Goal: Register for event/course

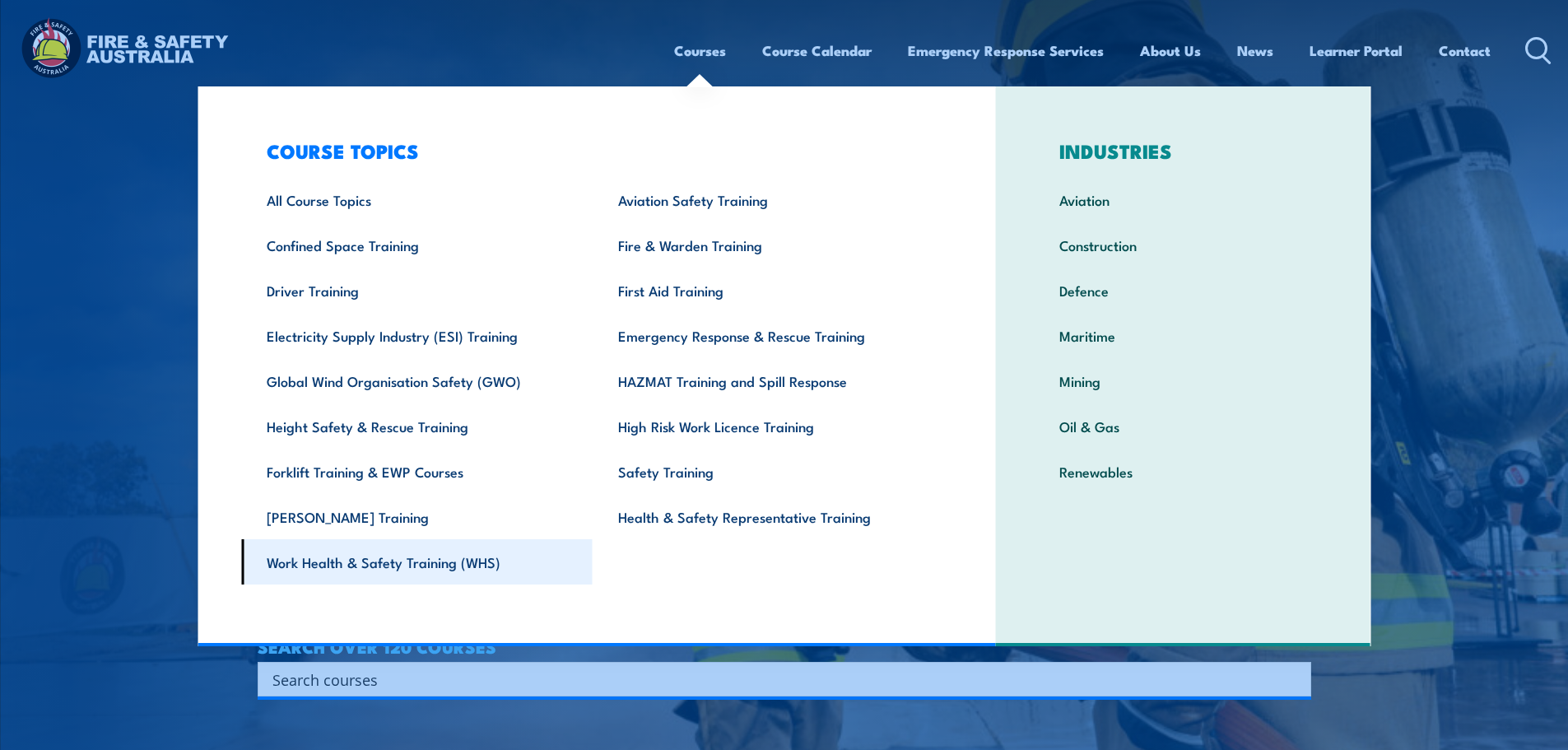
click at [424, 564] on link "Work Health & Safety Training (WHS)" at bounding box center [417, 562] width 351 height 45
click at [427, 566] on link "Work Health & Safety Training (WHS)" at bounding box center [417, 562] width 351 height 45
click at [192, 519] on img at bounding box center [784, 375] width 1568 height 750
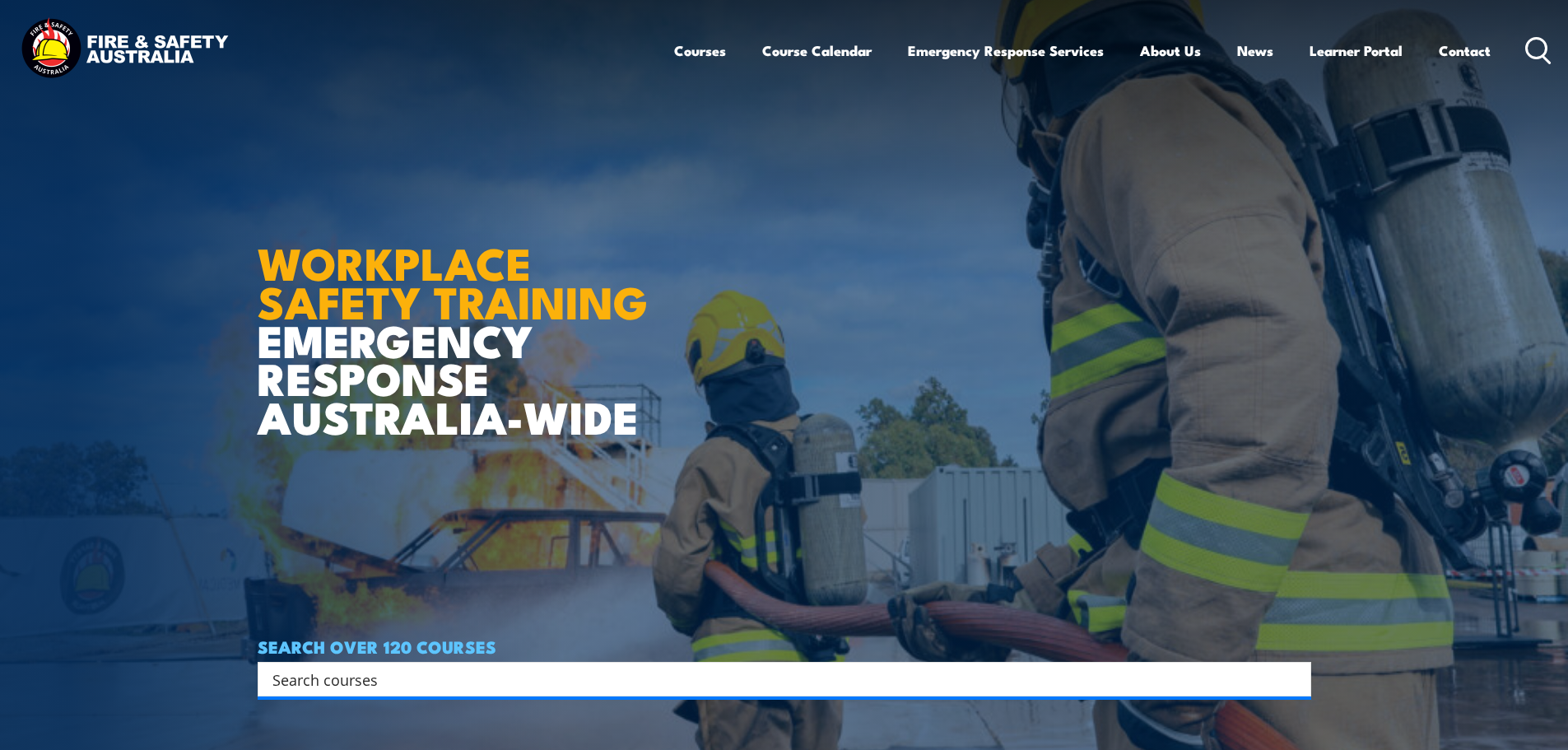
click at [293, 671] on input "Search input" at bounding box center [774, 680] width 1003 height 25
type input "HSR Refreas"
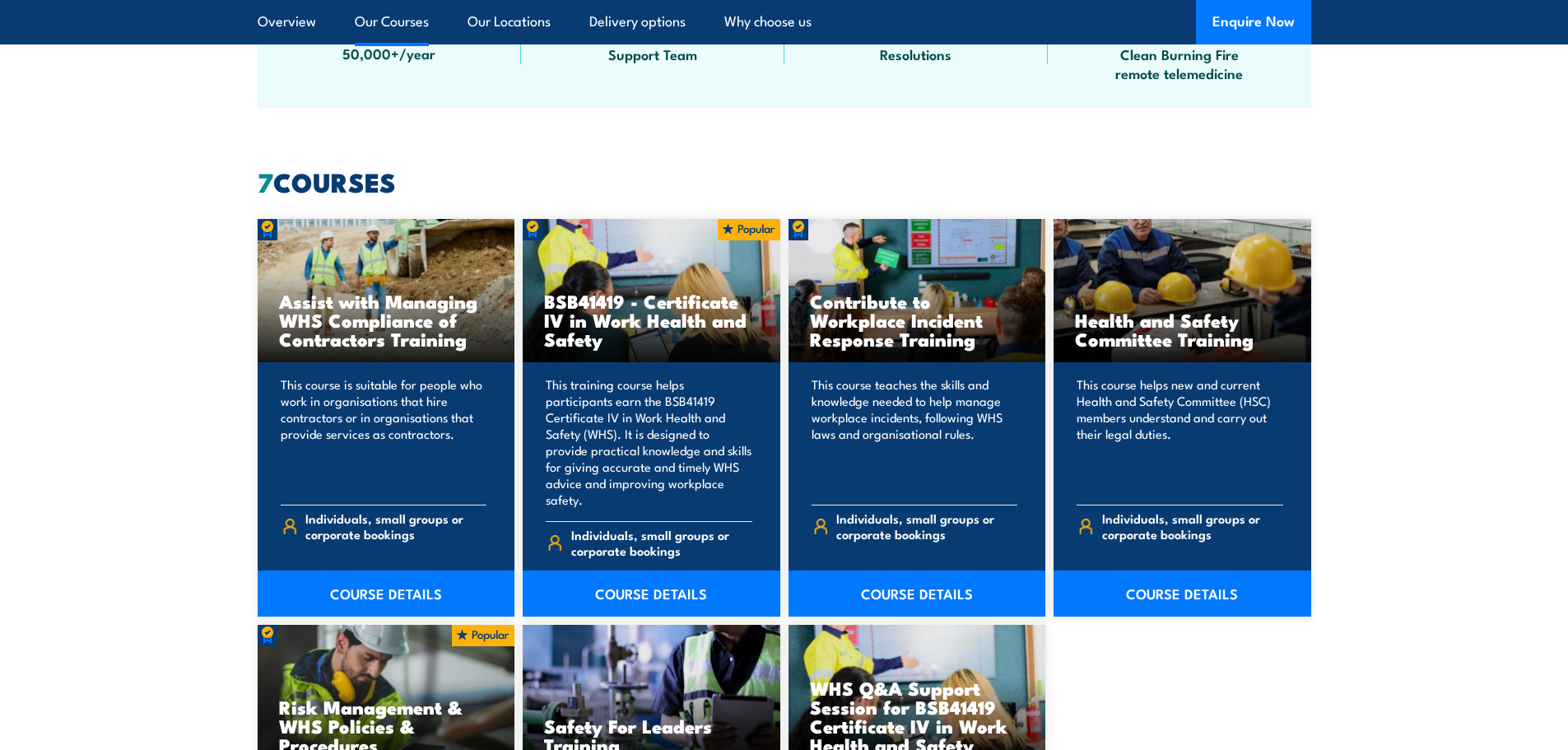
scroll to position [1153, 0]
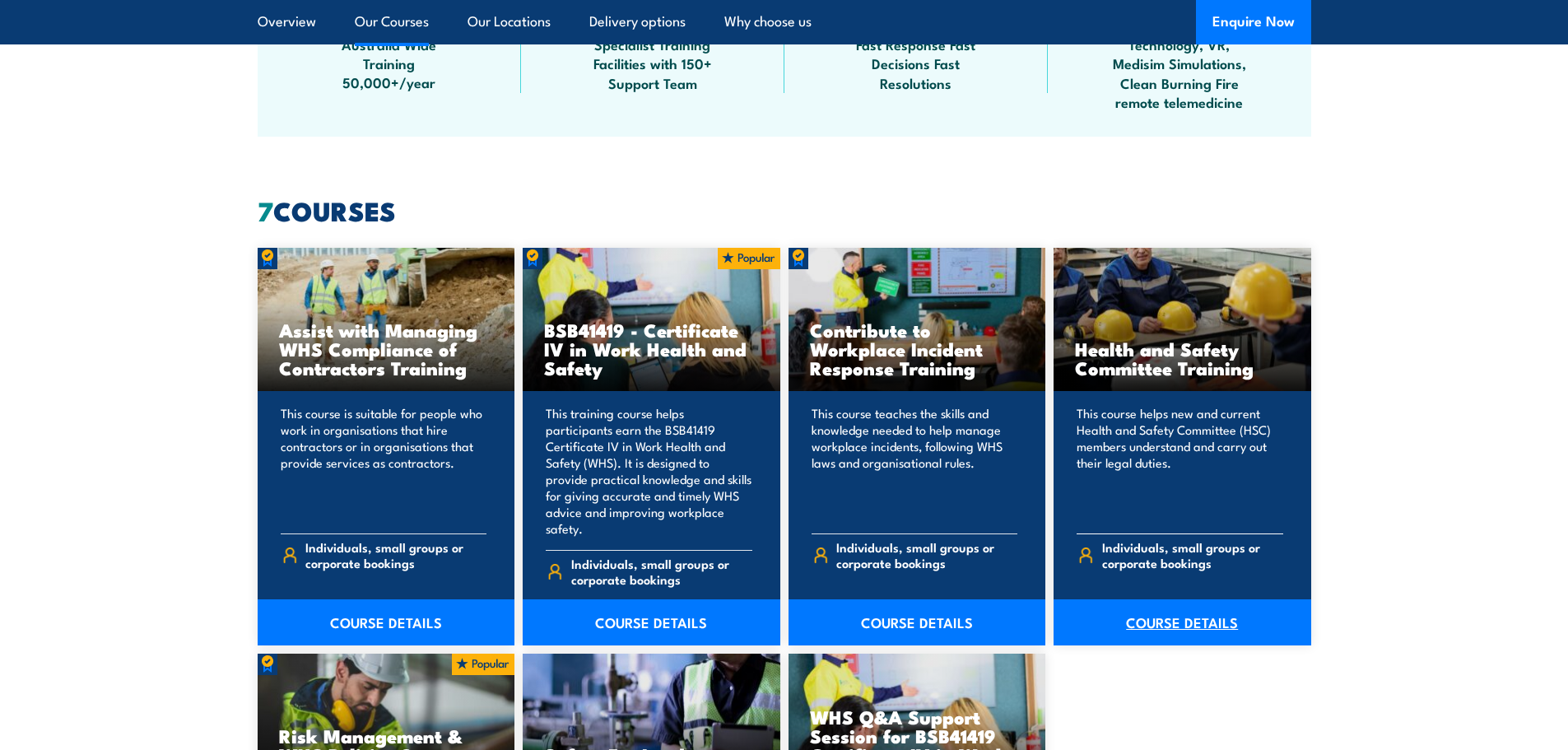
click at [1162, 609] on link "COURSE DETAILS" at bounding box center [1183, 622] width 257 height 46
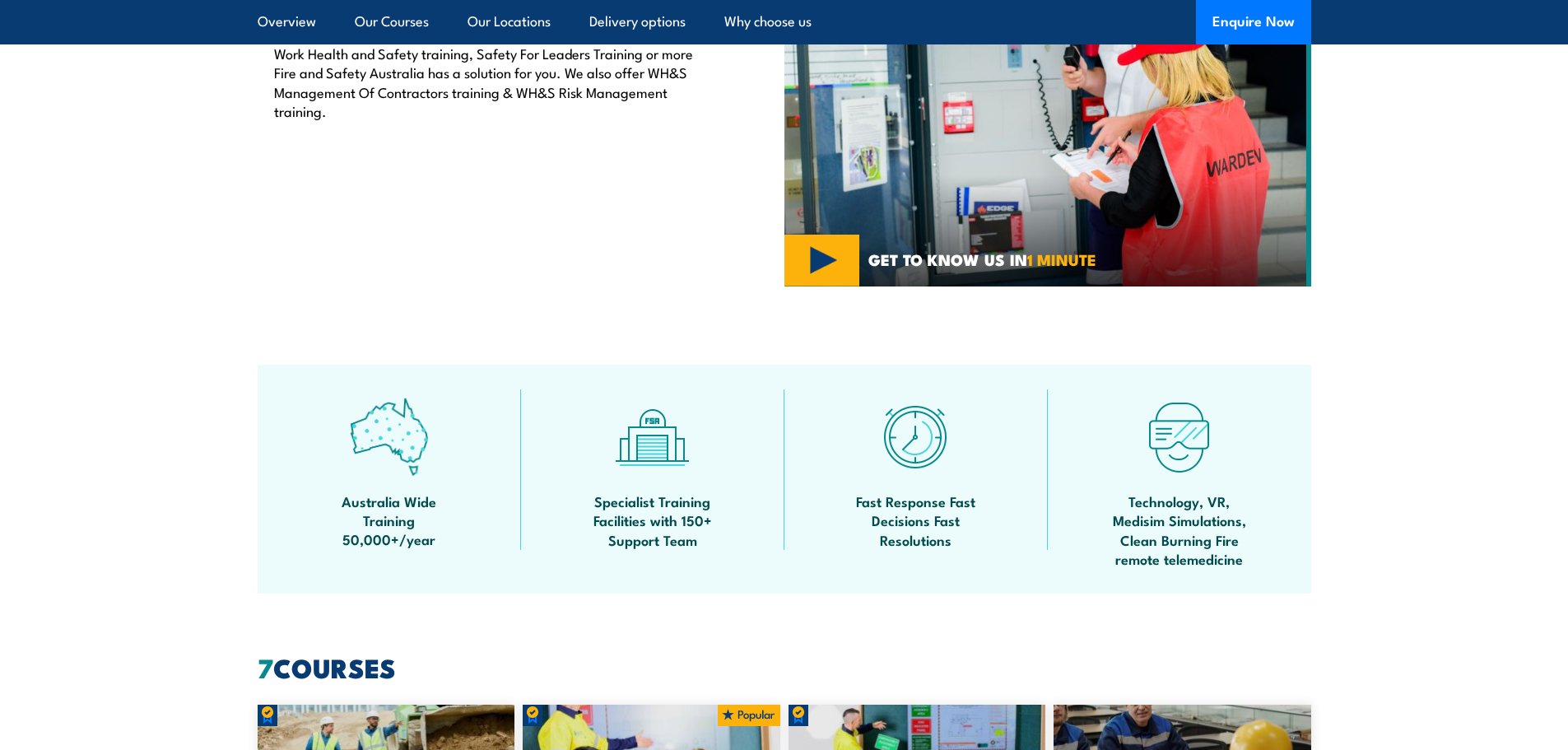
scroll to position [494, 0]
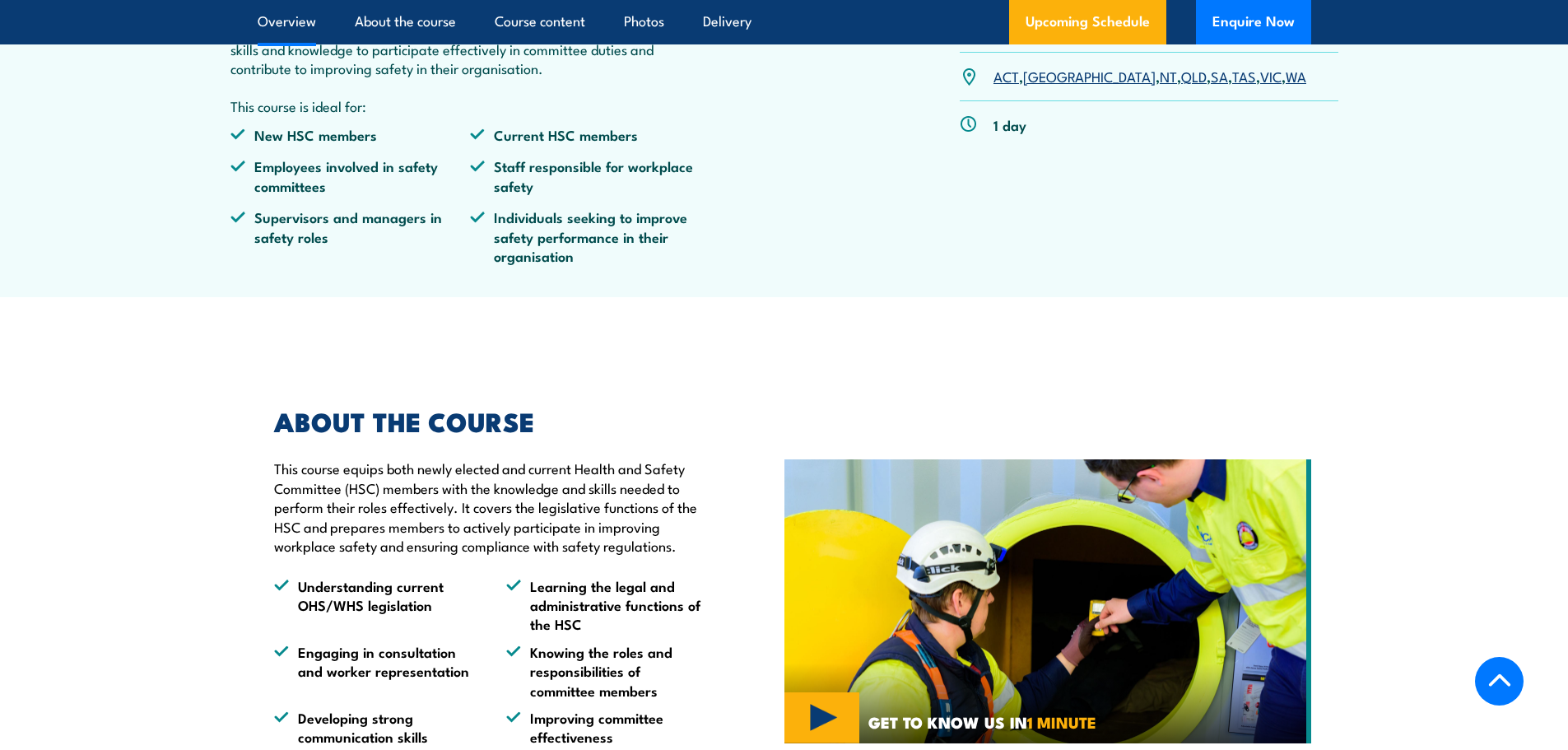
scroll to position [841, 0]
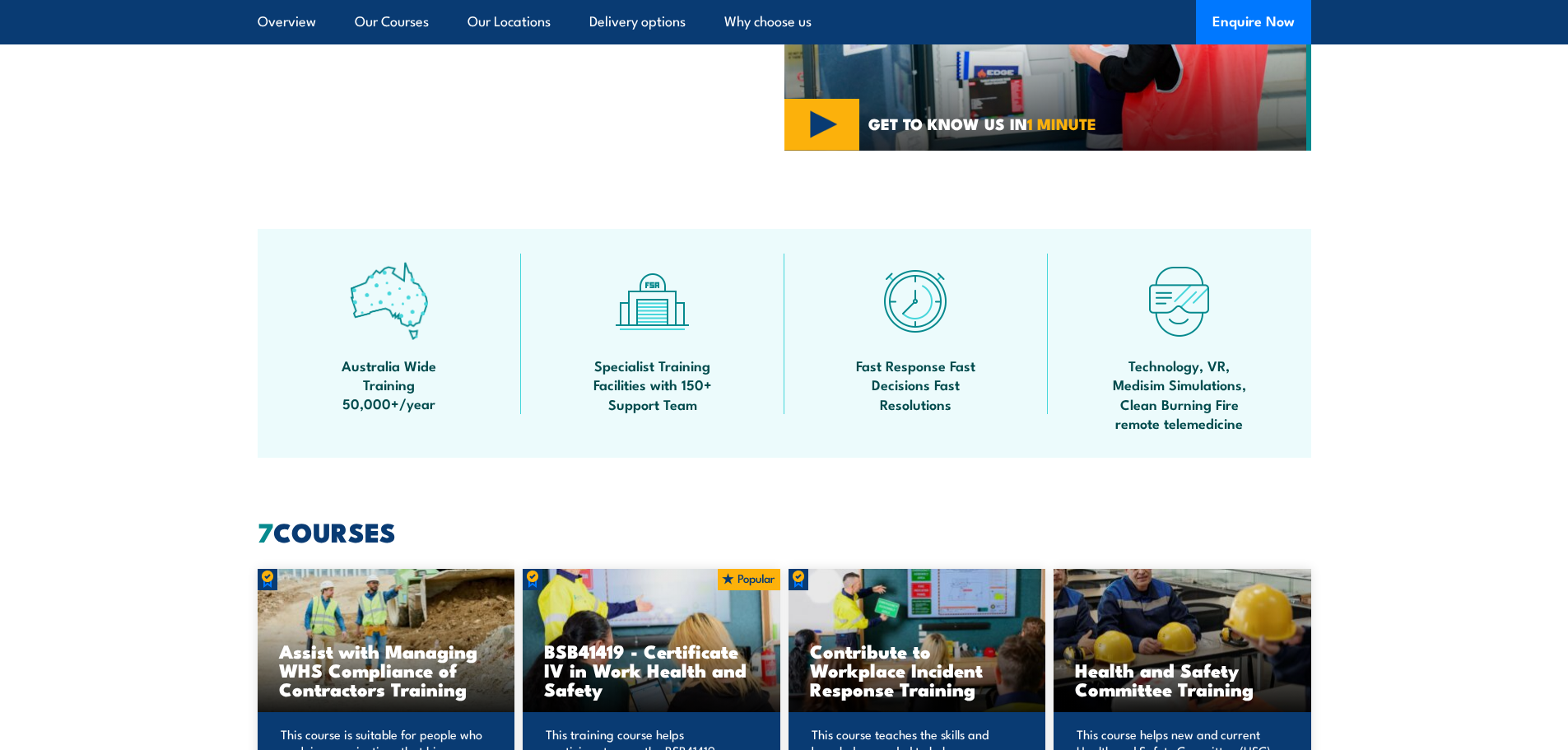
scroll to position [906, 0]
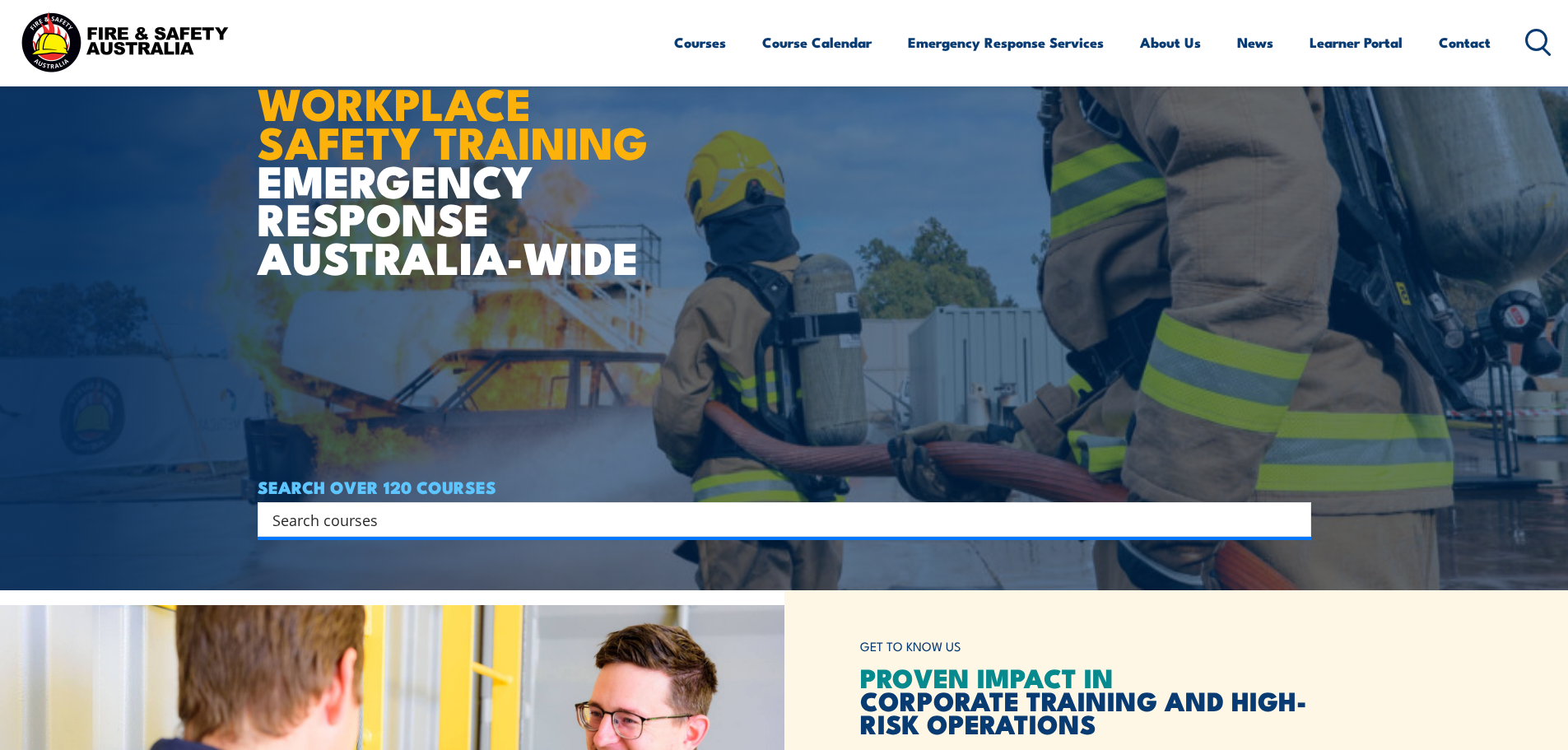
scroll to position [247, 0]
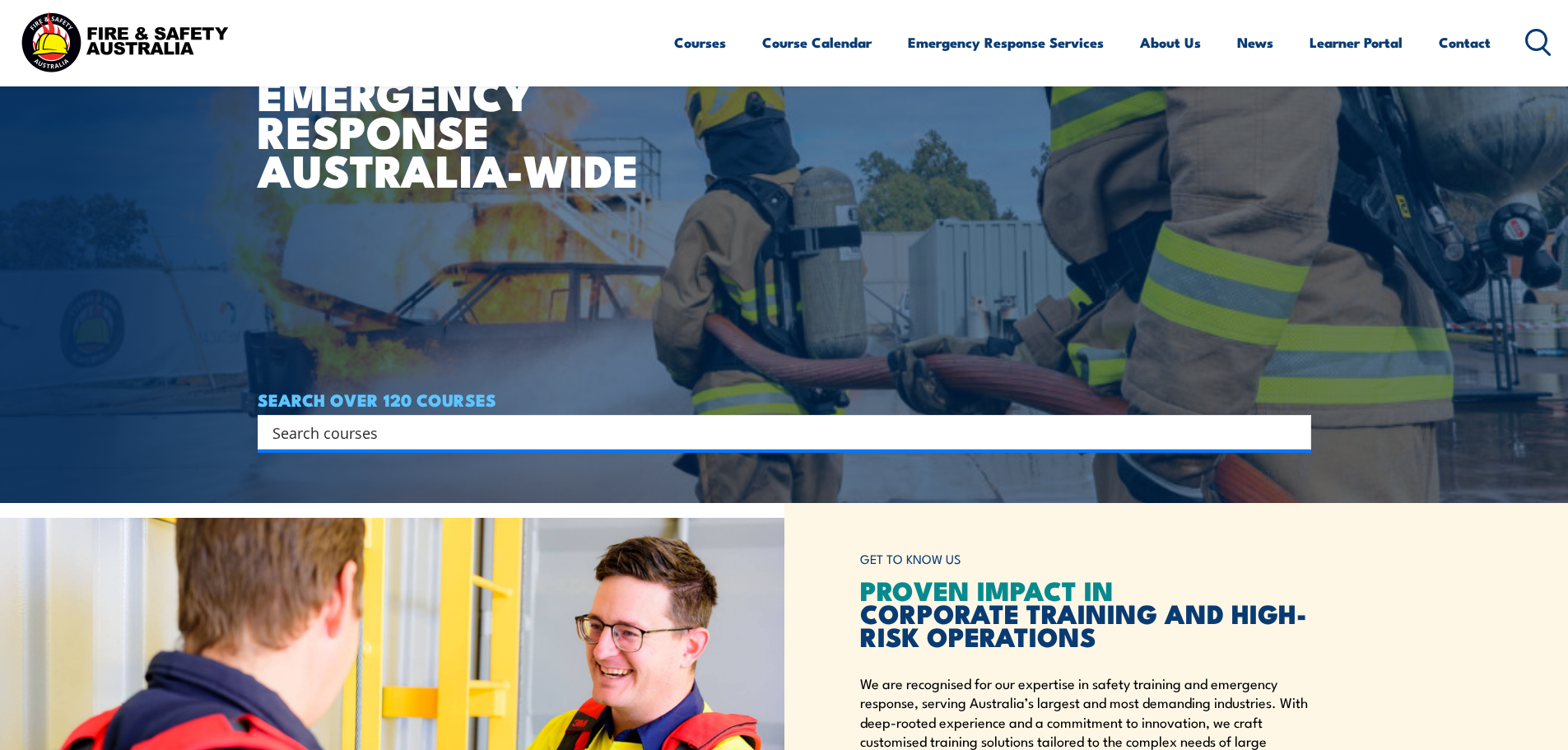
click at [331, 435] on input "Search input" at bounding box center [774, 432] width 1003 height 25
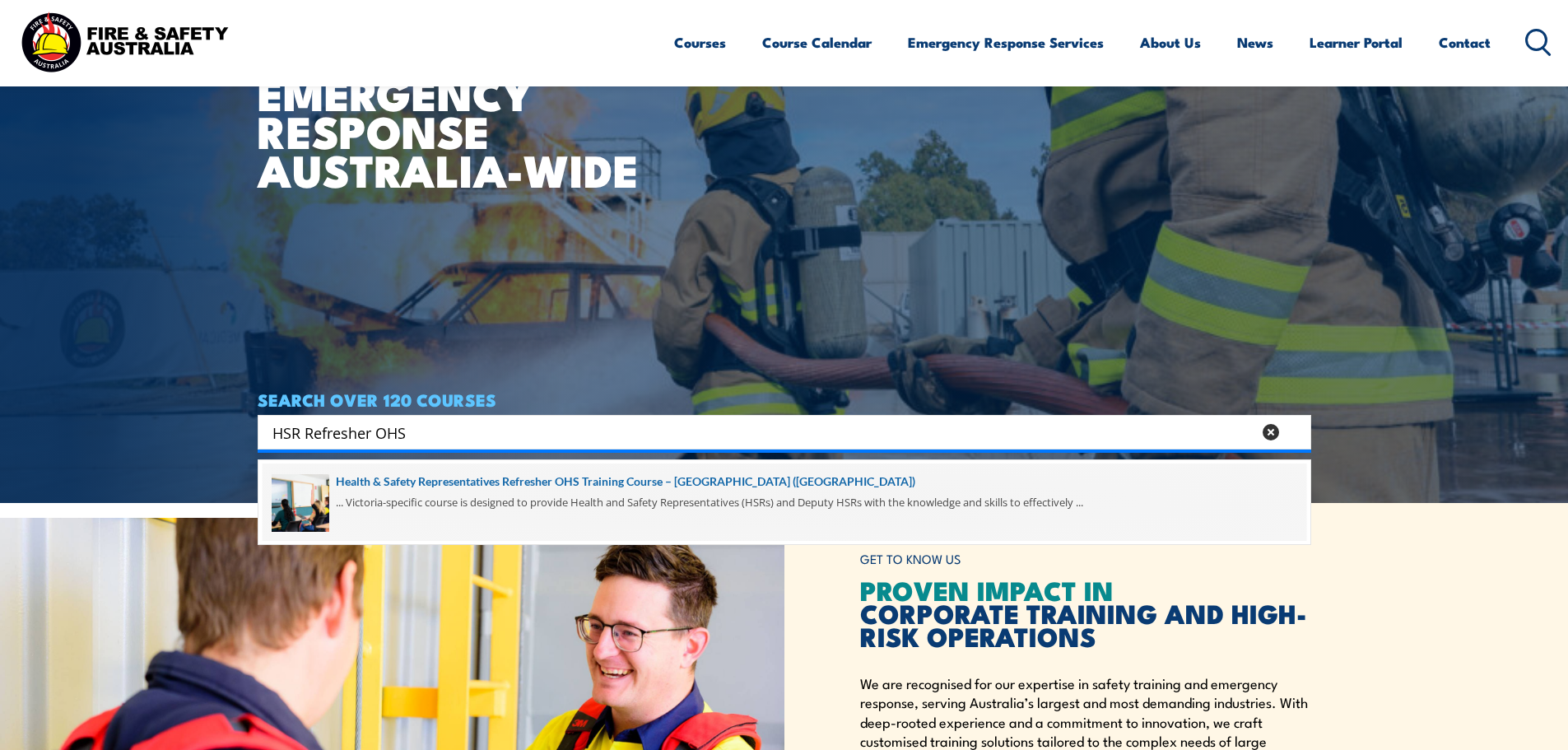
type input "HSR Refresher OHS"
click at [477, 497] on span at bounding box center [784, 501] width 1044 height 77
click at [485, 486] on span at bounding box center [784, 501] width 1044 height 77
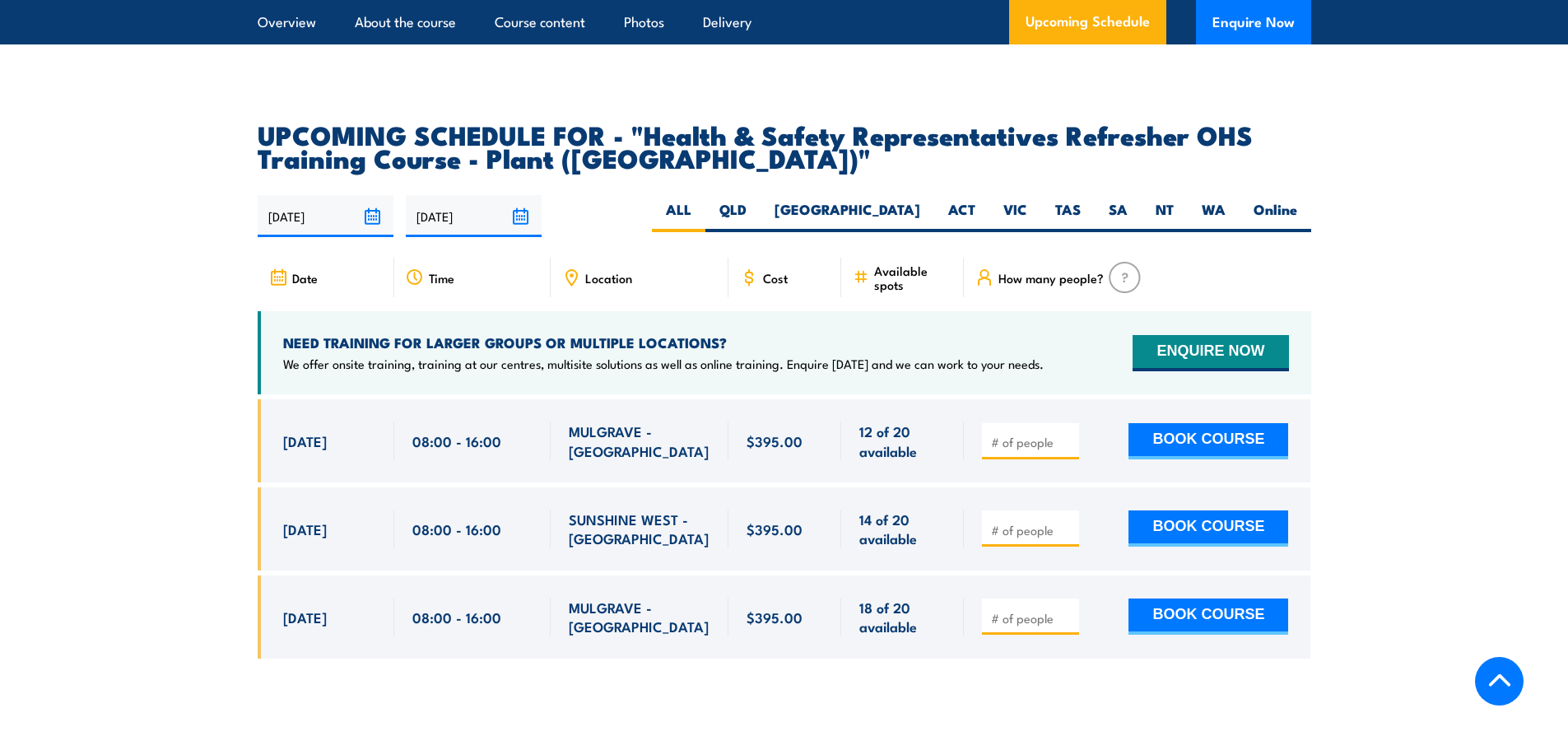
scroll to position [2964, 0]
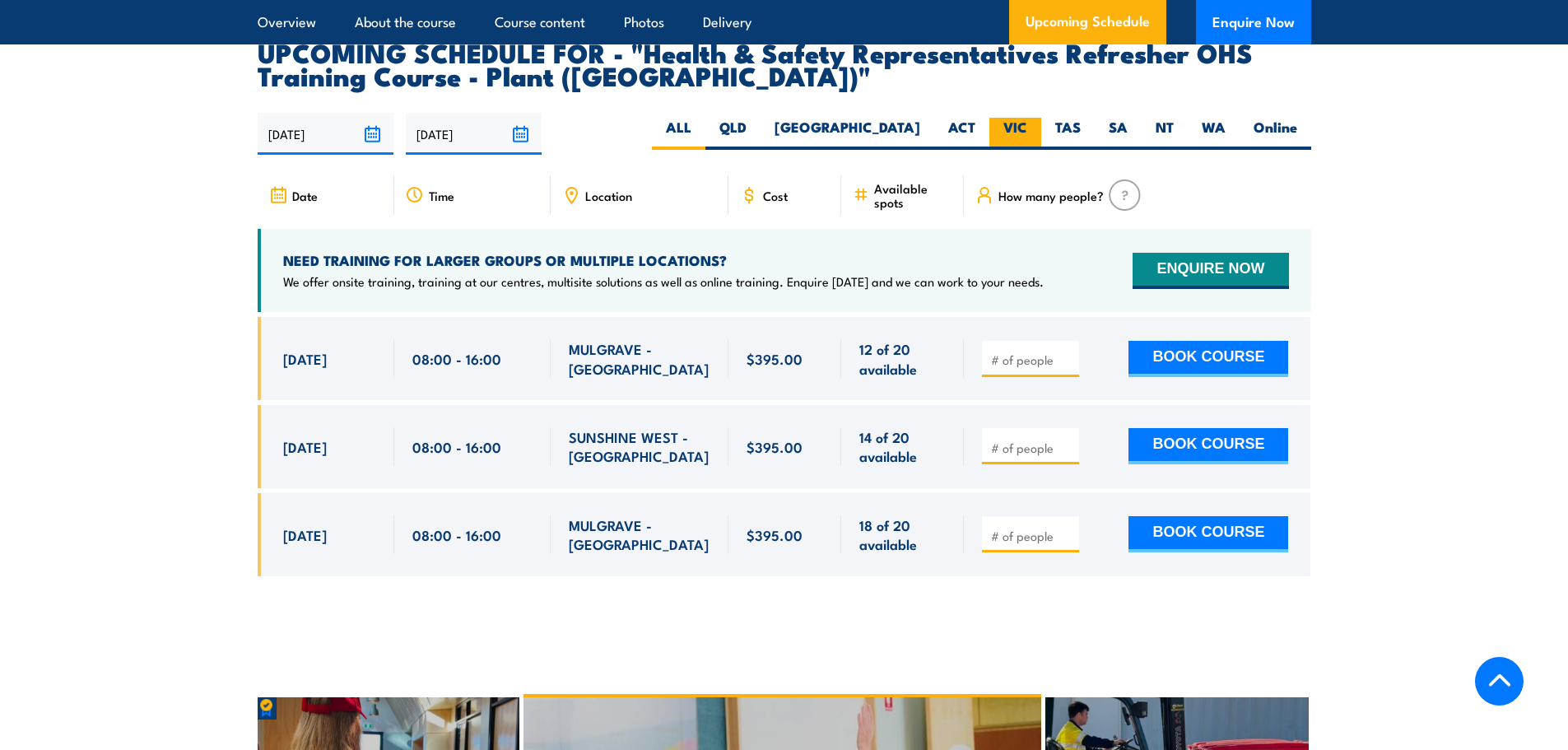
click at [1017, 118] on label "VIC" at bounding box center [1015, 134] width 51 height 32
click at [1028, 118] on input "VIC" at bounding box center [1033, 123] width 11 height 11
radio input "true"
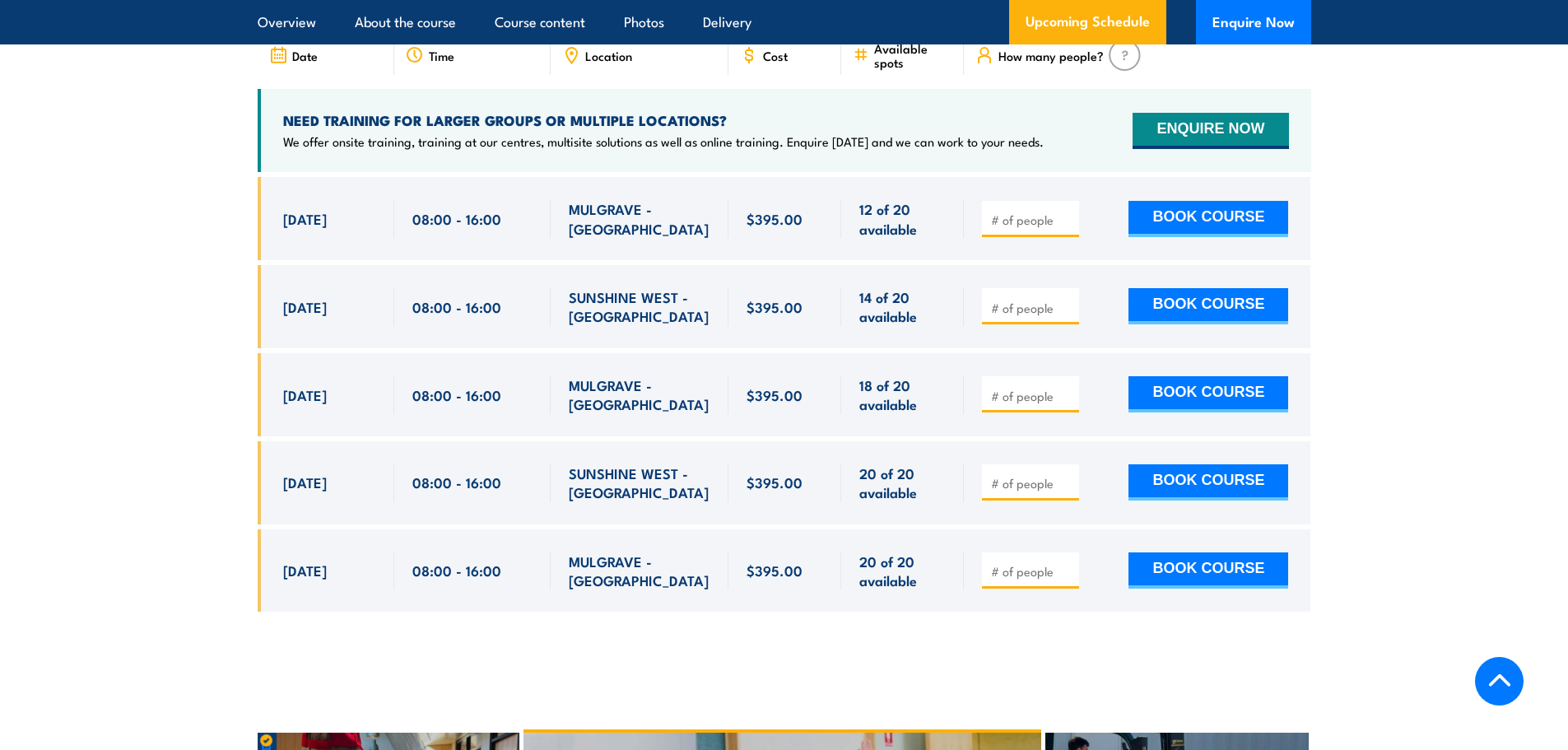
scroll to position [3126, 0]
